Goal: Task Accomplishment & Management: Use online tool/utility

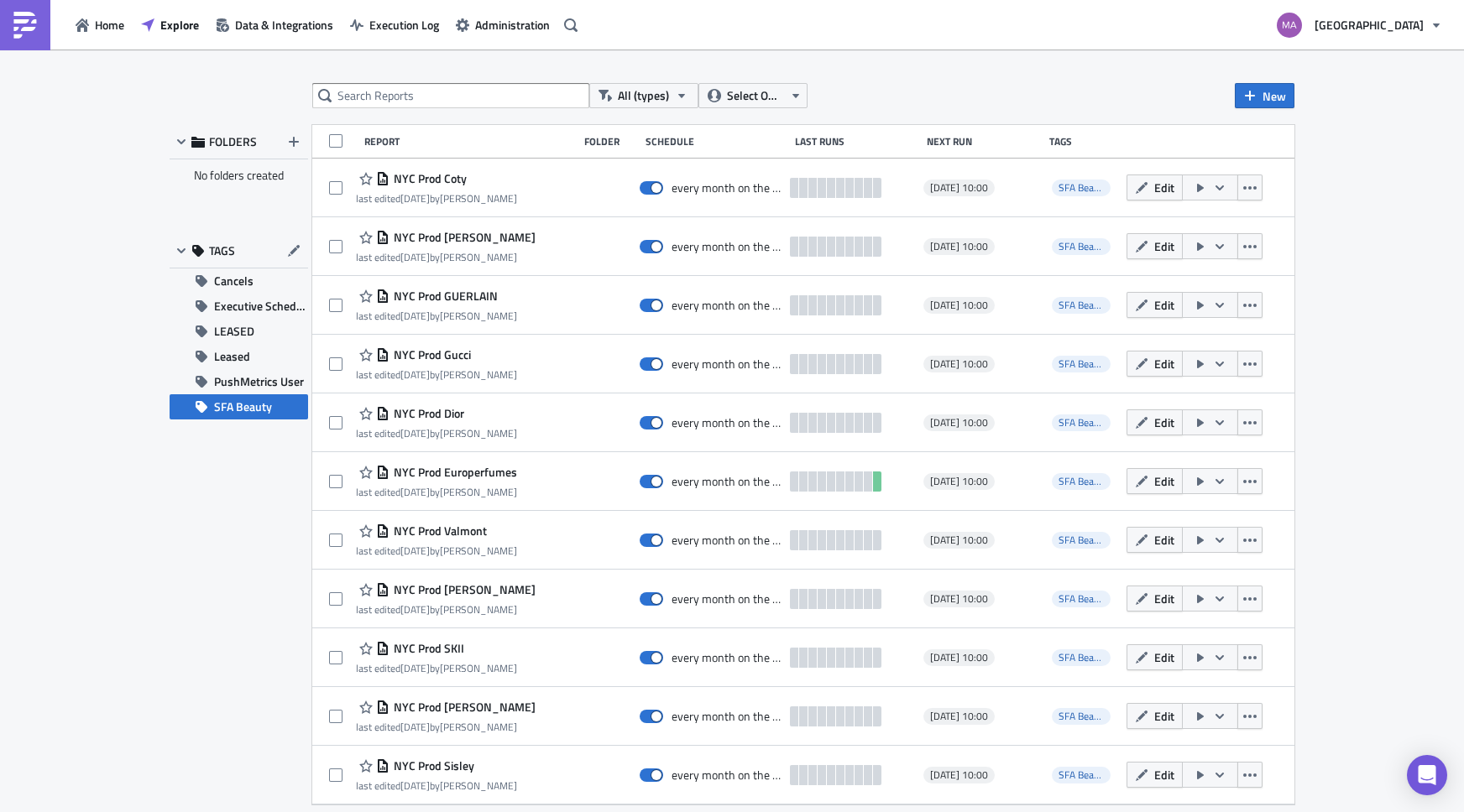
scroll to position [2350, 0]
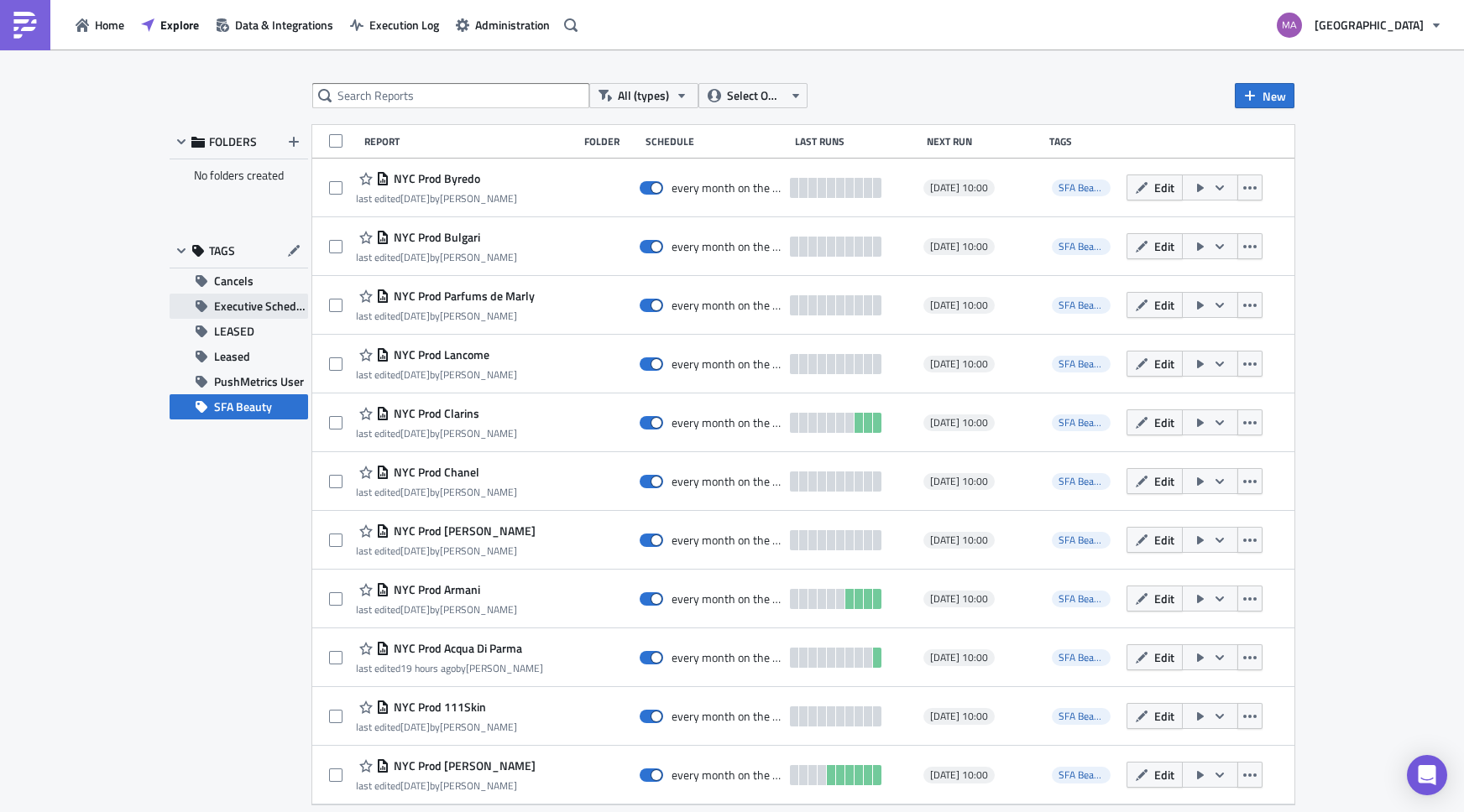
click at [221, 303] on span "Executive Schedule" at bounding box center [261, 307] width 94 height 25
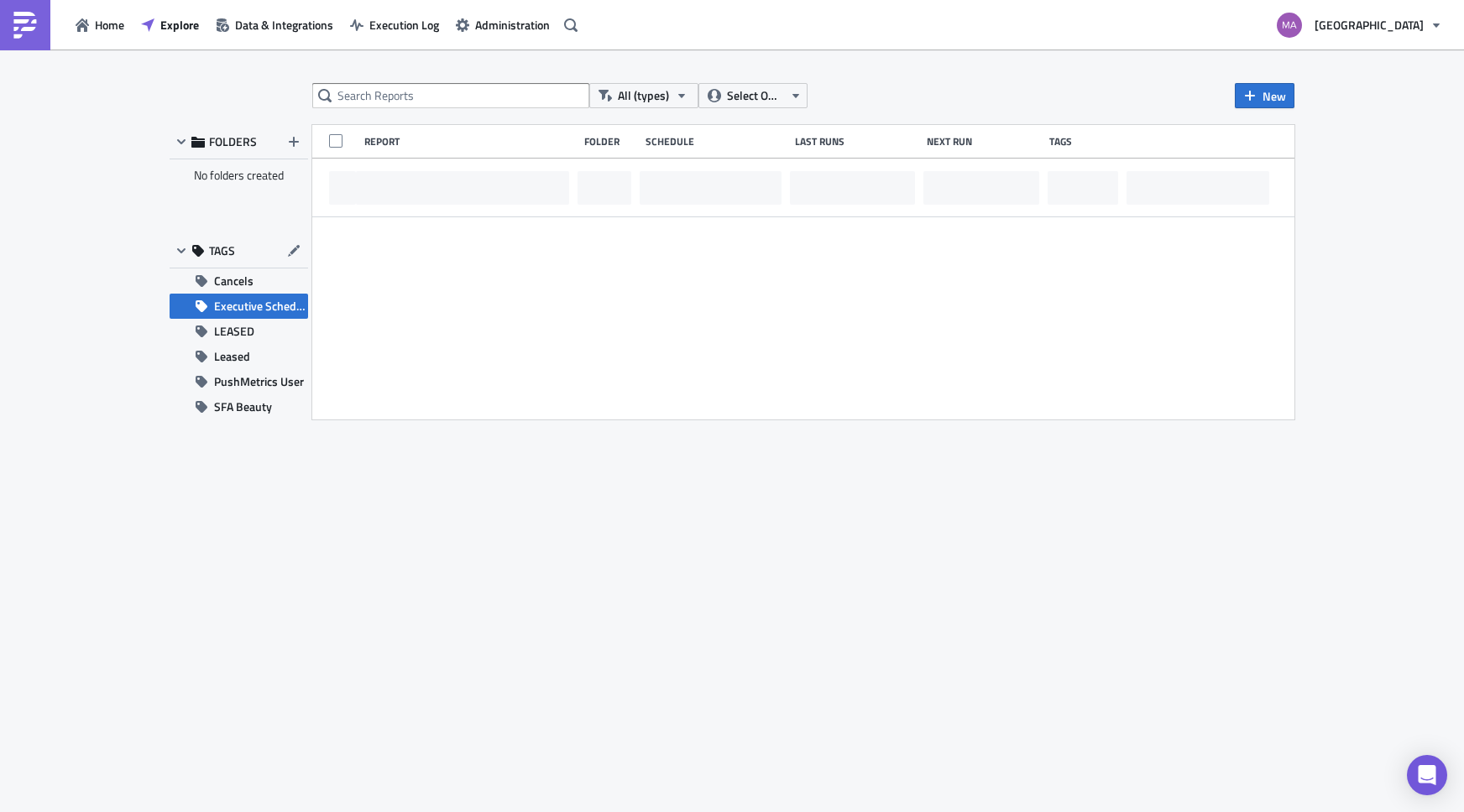
scroll to position [0, 0]
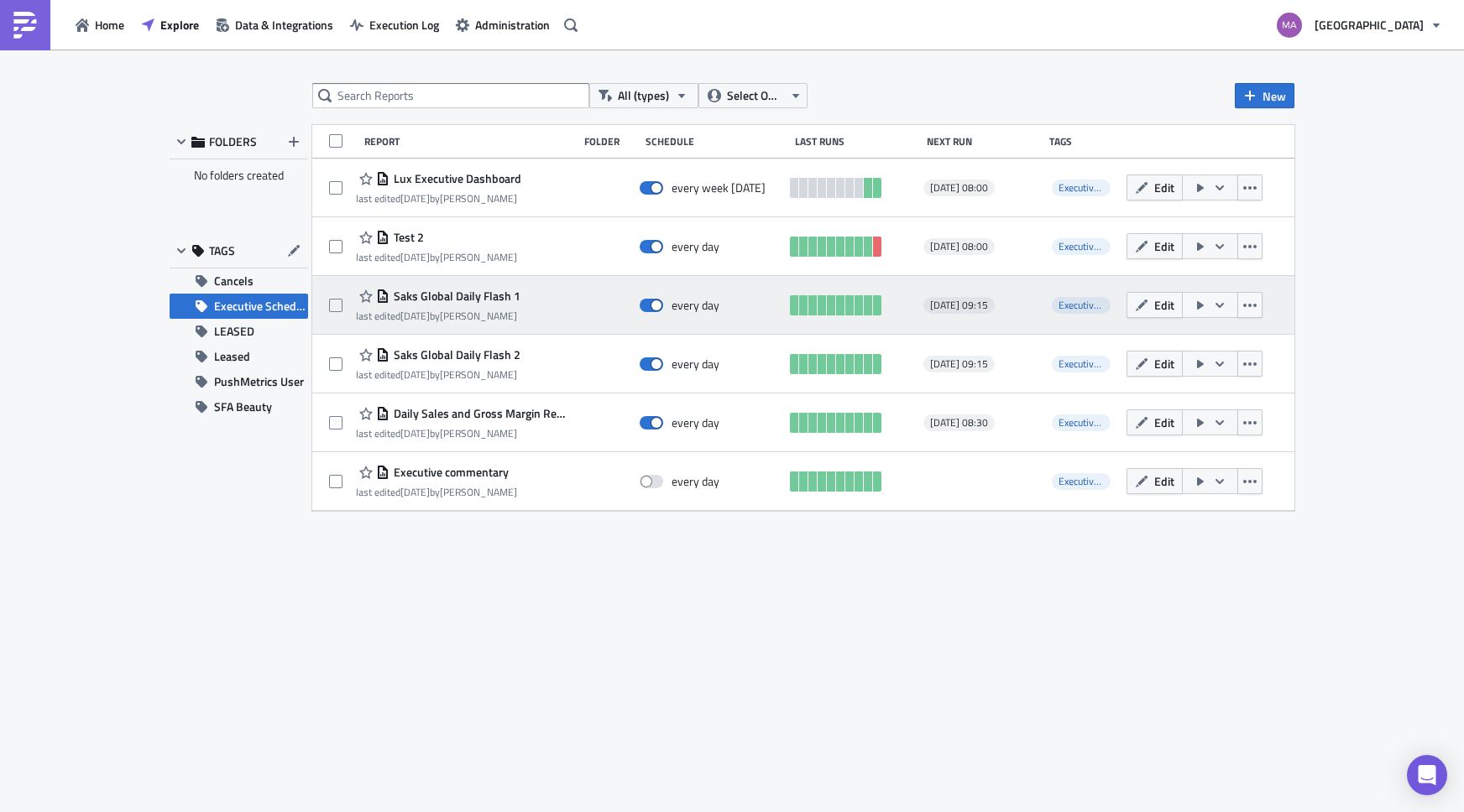
click at [468, 293] on span "Saks Global Daily Flash 1" at bounding box center [454, 295] width 131 height 15
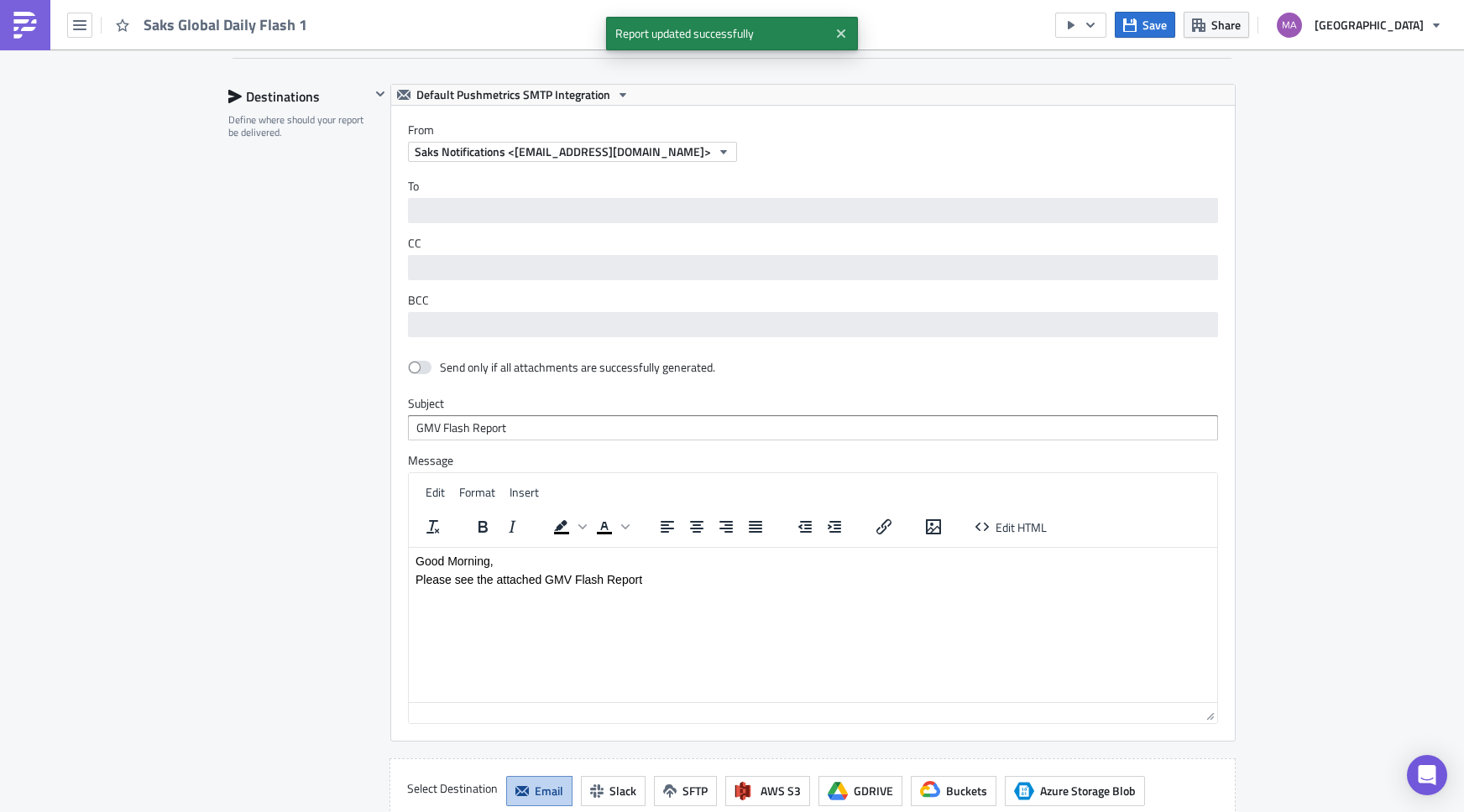
scroll to position [1197, 0]
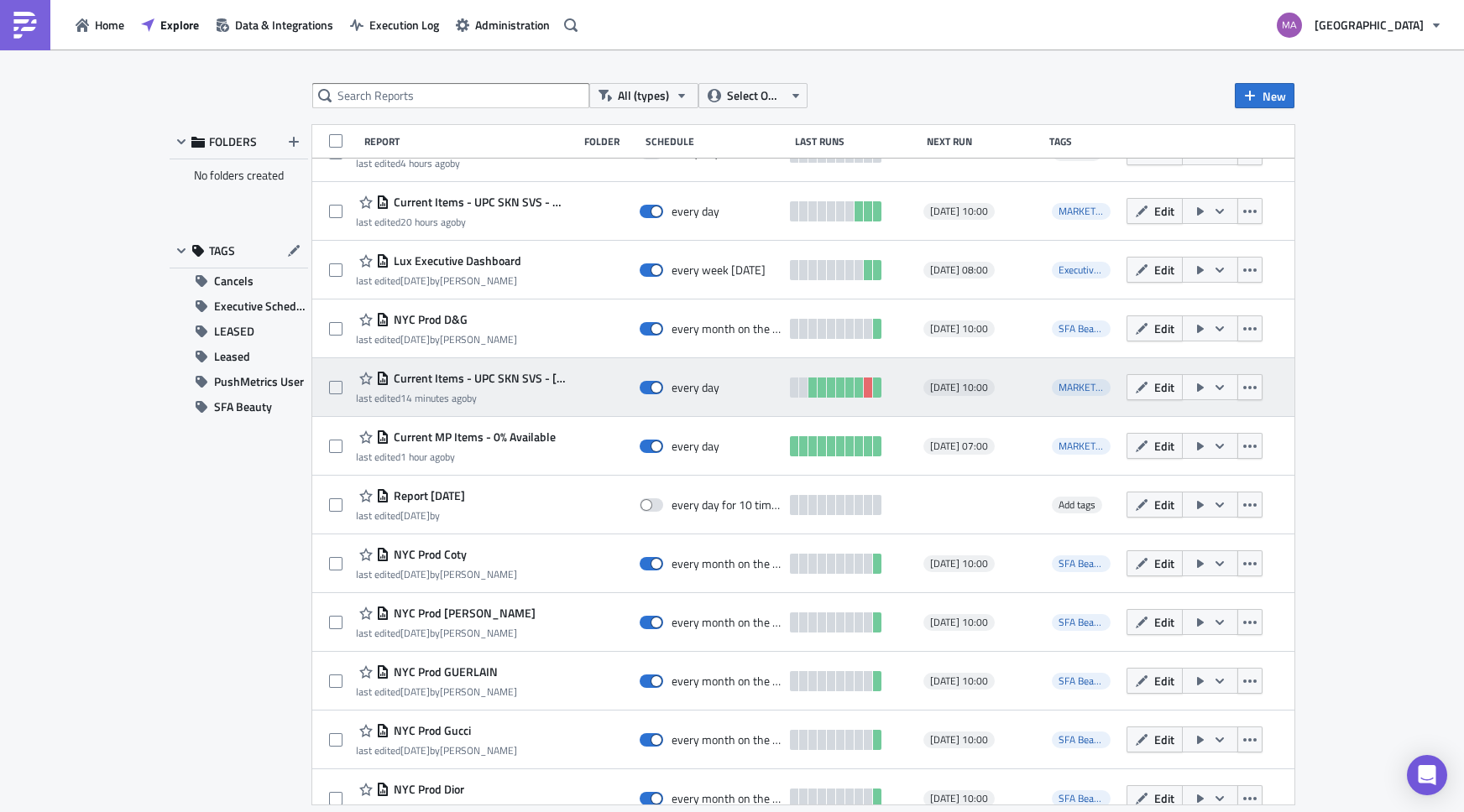
scroll to position [136, 0]
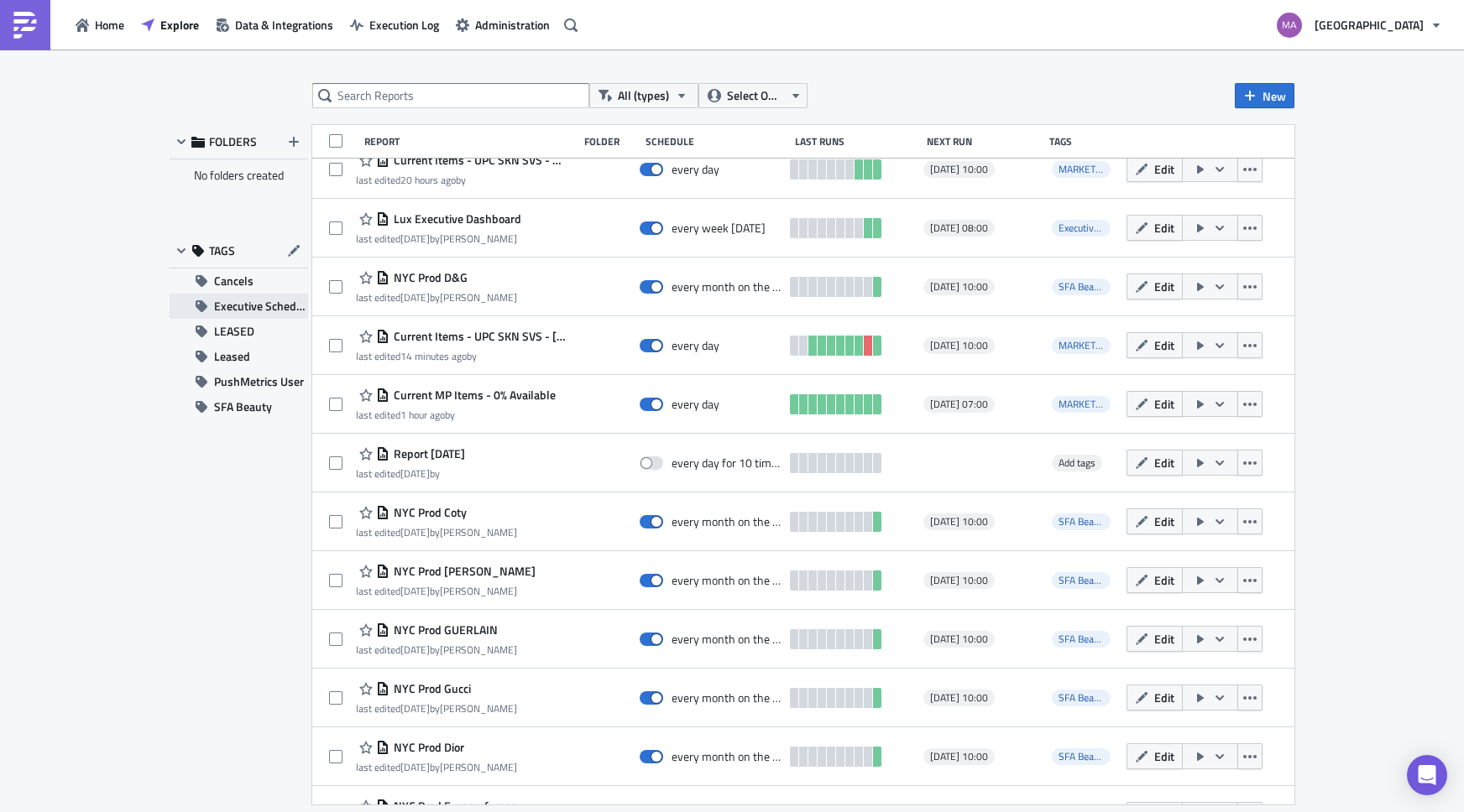
click at [235, 309] on span "Executive Schedule" at bounding box center [261, 307] width 94 height 25
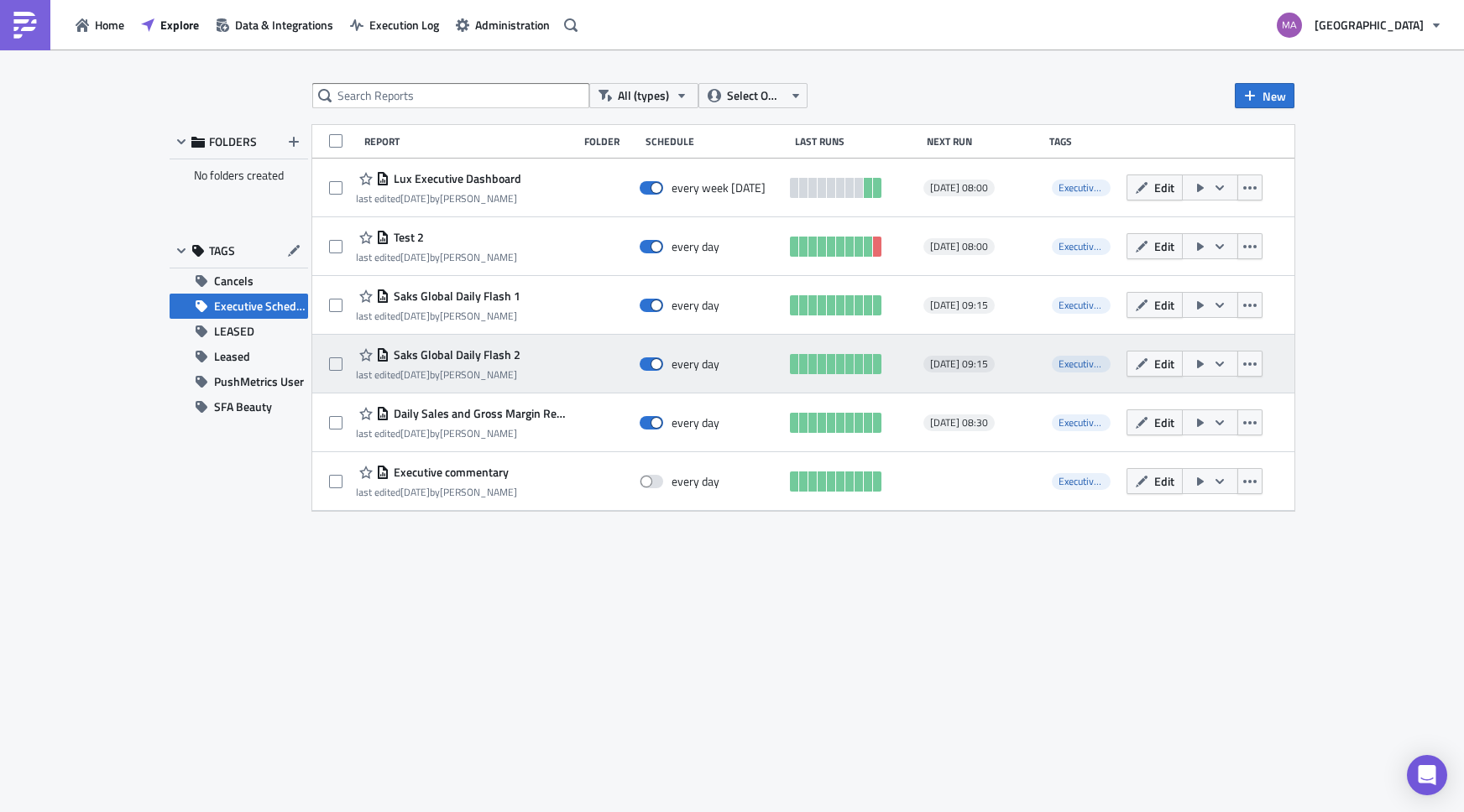
click at [430, 355] on span "Saks Global Daily Flash 2" at bounding box center [454, 354] width 131 height 15
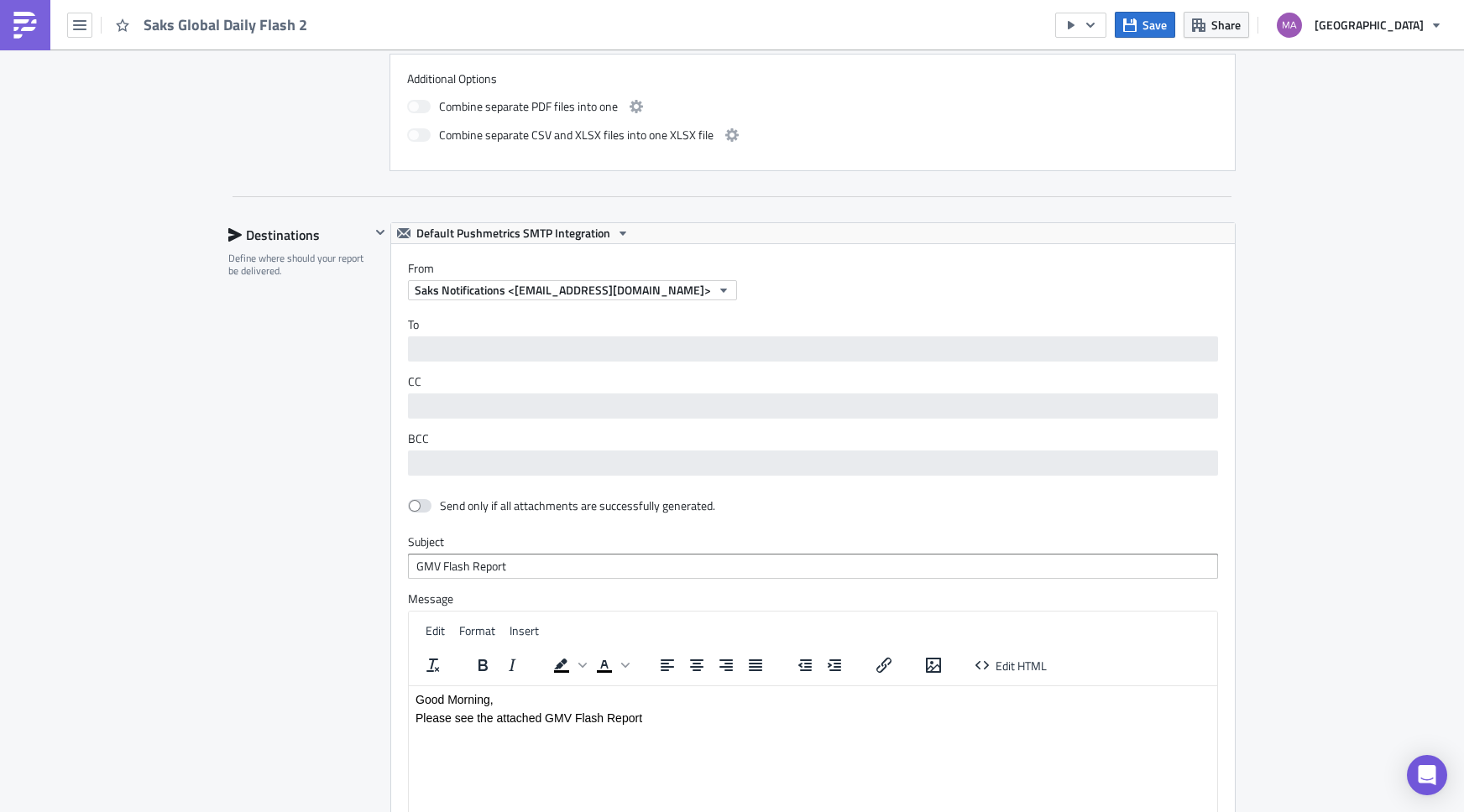
scroll to position [1072, 0]
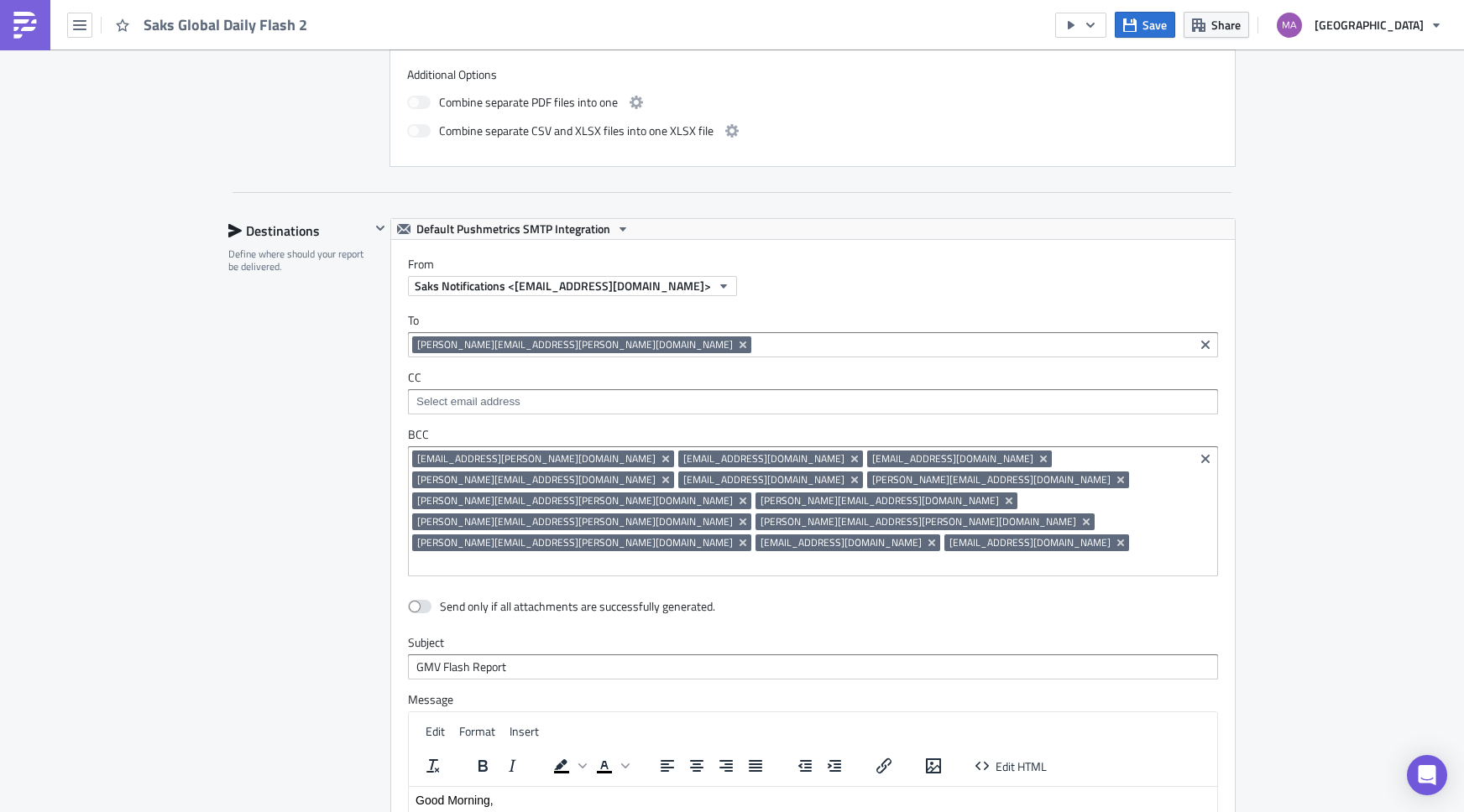
click at [1033, 556] on input at bounding box center [801, 564] width 777 height 17
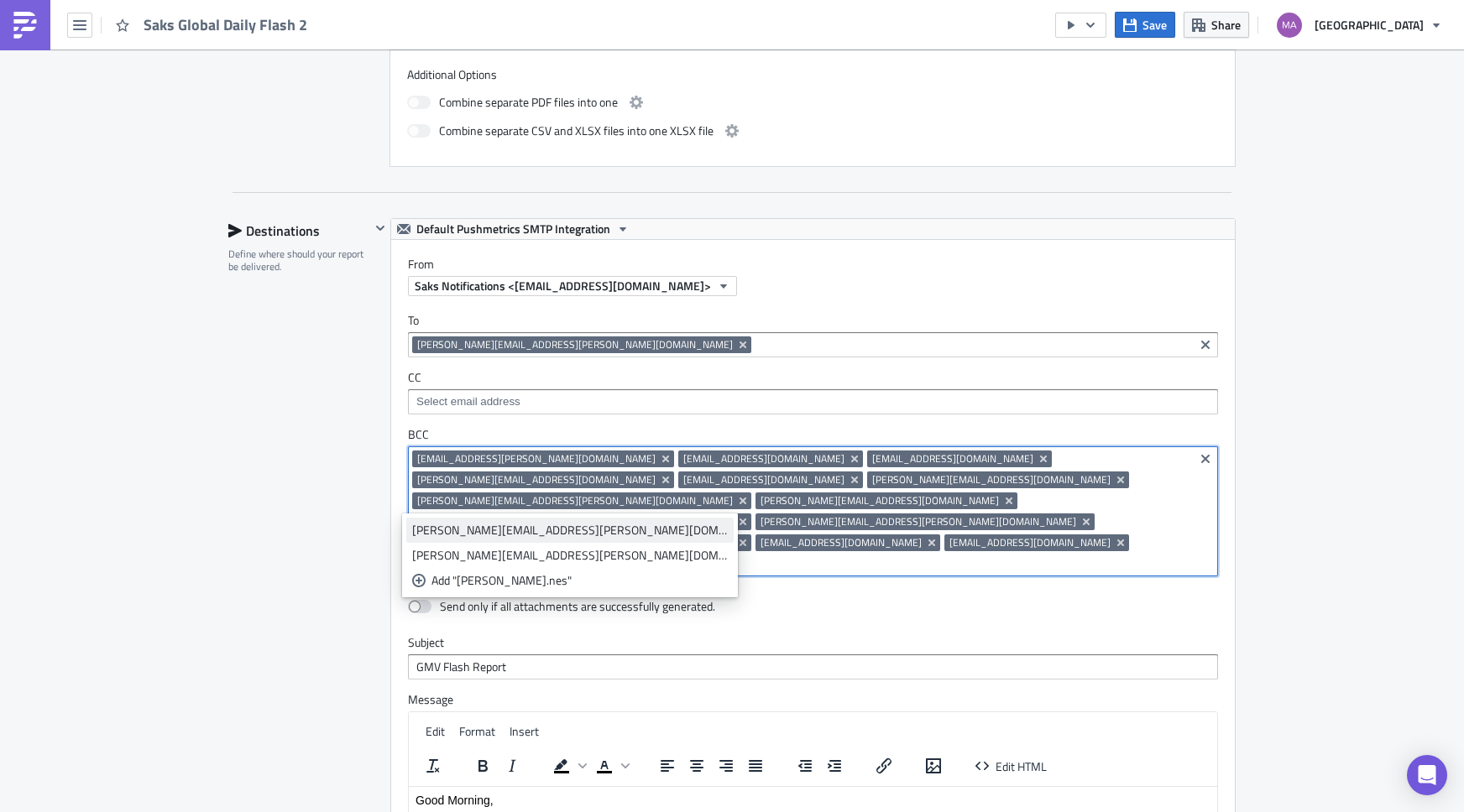
type input "[PERSON_NAME].nes"
click at [432, 529] on div "[PERSON_NAME][EMAIL_ADDRESS][PERSON_NAME][DOMAIN_NAME]" at bounding box center [570, 530] width 316 height 17
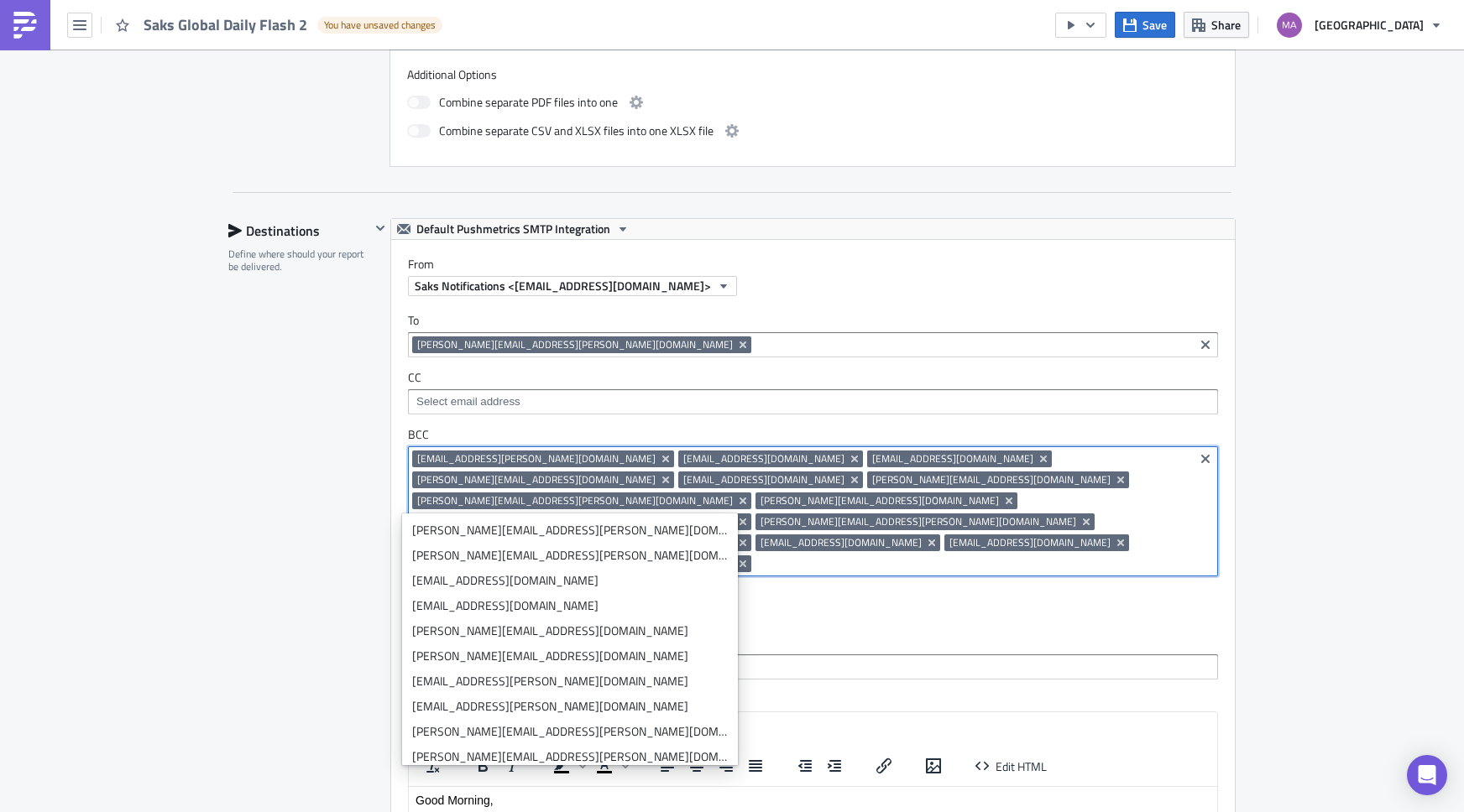
click at [804, 593] on div "Send only if all attachments are successfully generated. Subject GMV Flash Repo…" at bounding box center [813, 787] width 844 height 387
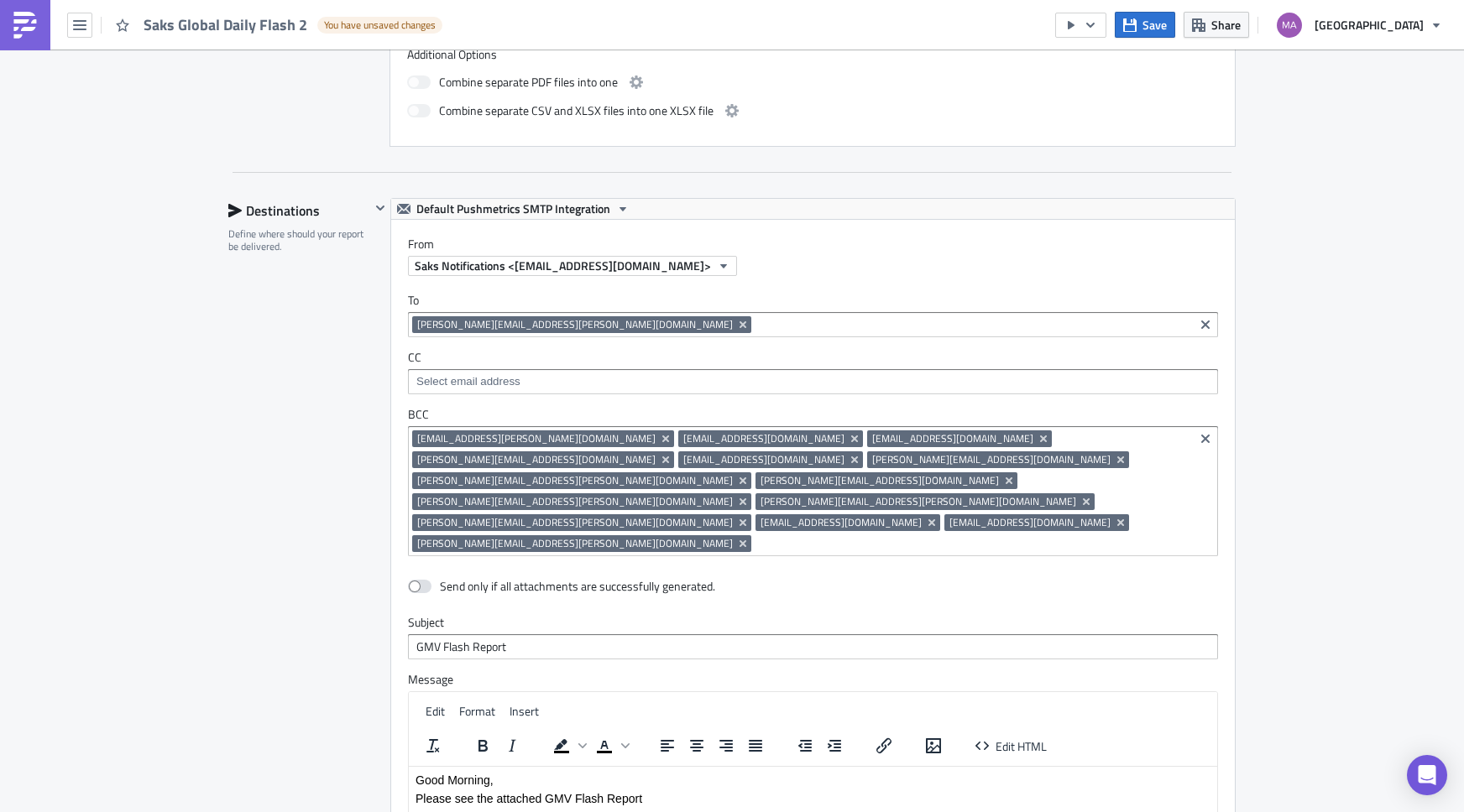
scroll to position [1096, 0]
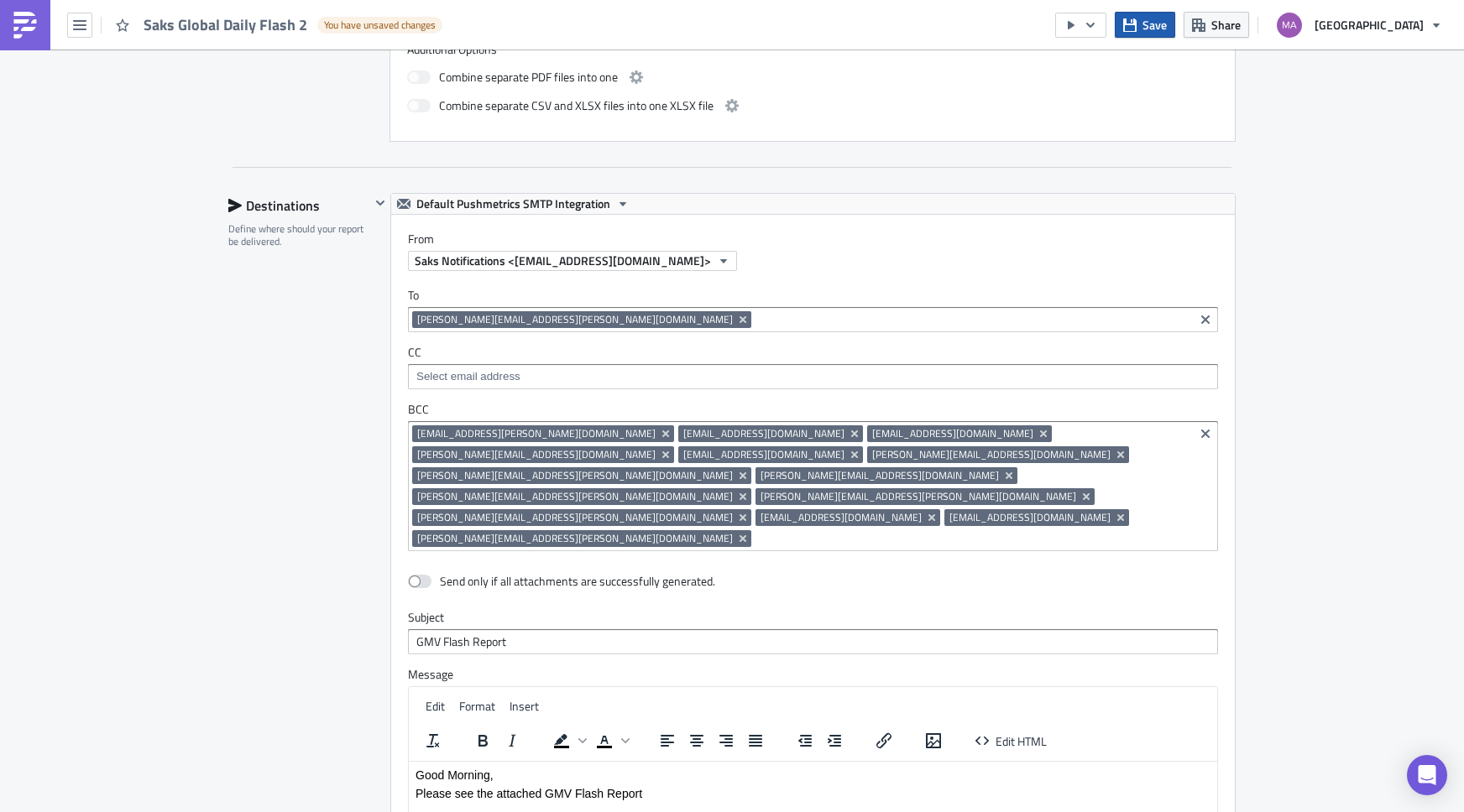
click at [1169, 14] on button "Save" at bounding box center [1145, 25] width 61 height 26
